Goal: Information Seeking & Learning: Learn about a topic

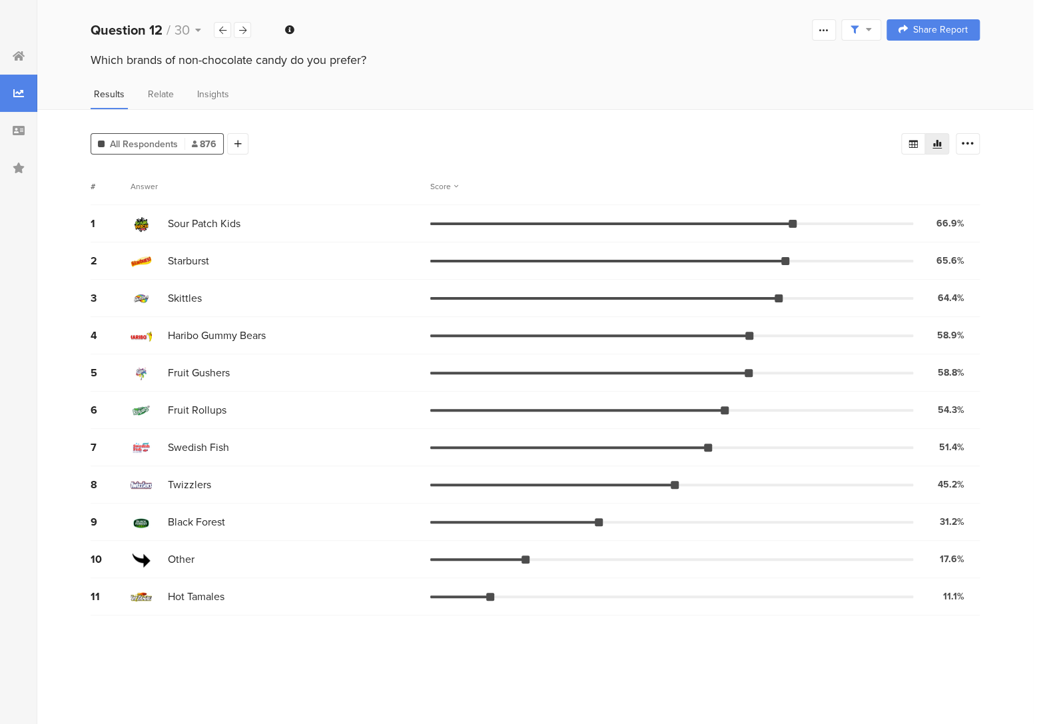
click at [194, 218] on span "Sour Patch Kids" at bounding box center [204, 223] width 73 height 15
drag, startPoint x: 168, startPoint y: 220, endPoint x: 254, endPoint y: 216, distance: 86.0
click at [254, 216] on div "Sour Patch Kids" at bounding box center [281, 223] width 300 height 21
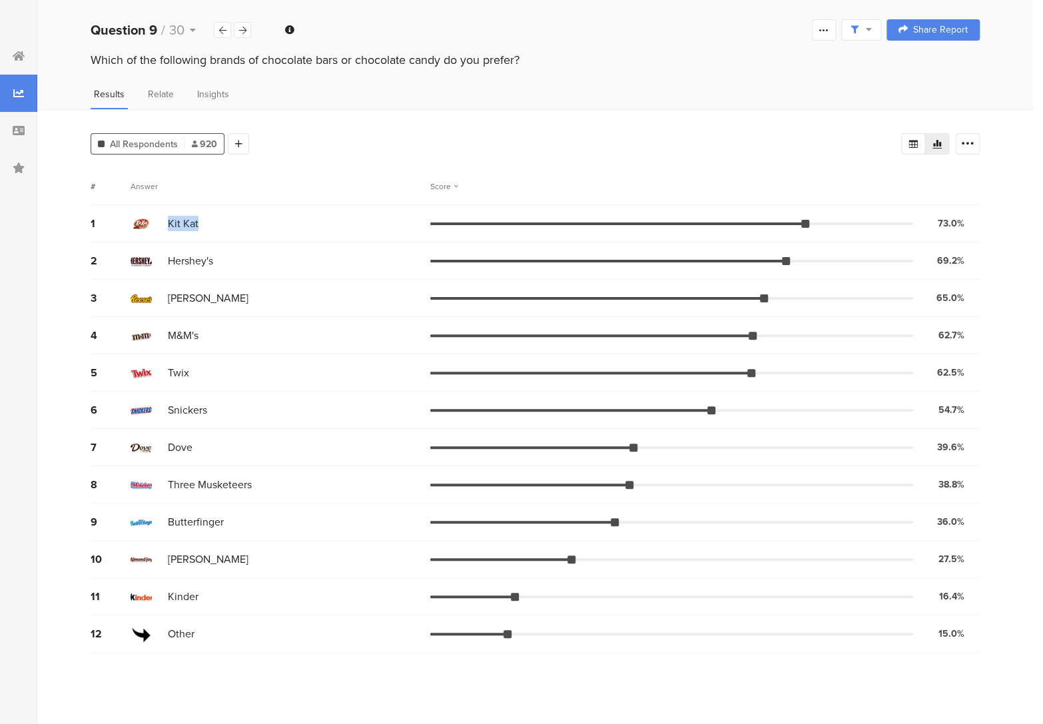
drag, startPoint x: 168, startPoint y: 220, endPoint x: 226, endPoint y: 222, distance: 58.6
click at [226, 222] on div "Kit Kat" at bounding box center [281, 223] width 300 height 21
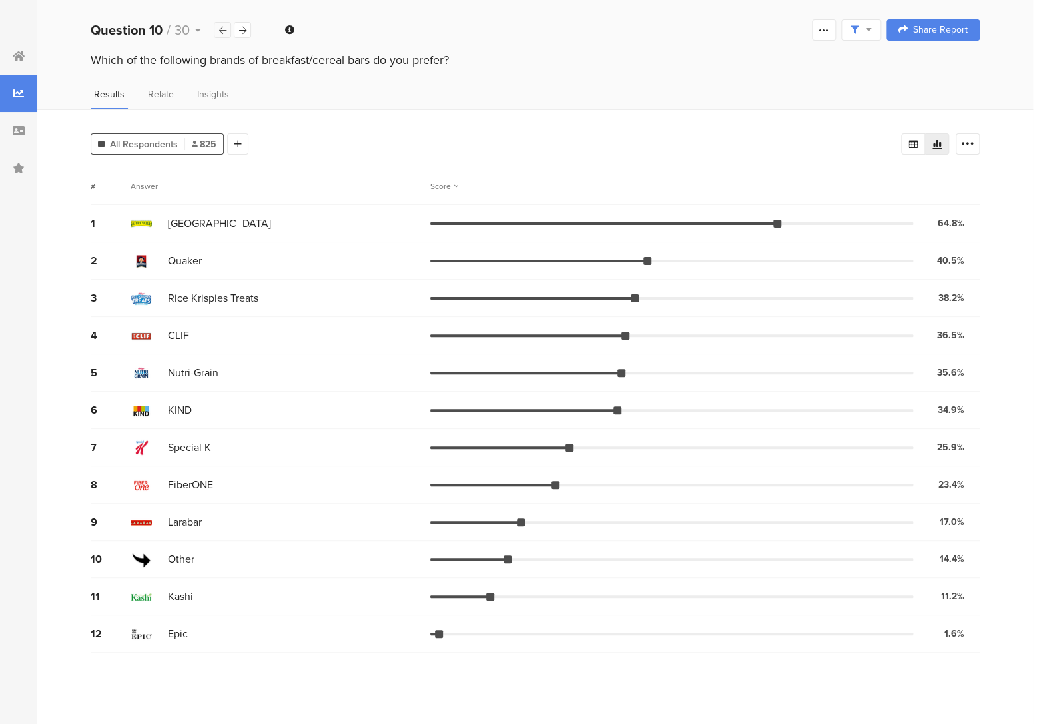
click at [220, 28] on icon at bounding box center [222, 30] width 7 height 9
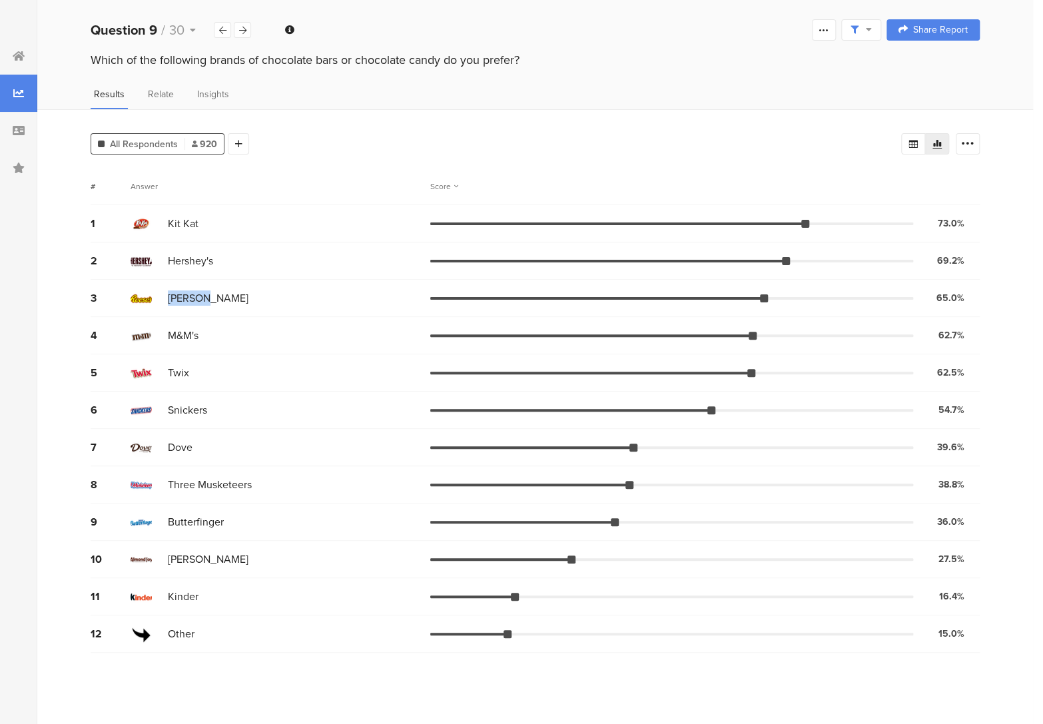
drag, startPoint x: 168, startPoint y: 295, endPoint x: 253, endPoint y: 300, distance: 85.4
click at [253, 300] on div "Reese's" at bounding box center [281, 298] width 300 height 21
